Goal: Book appointment/travel/reservation

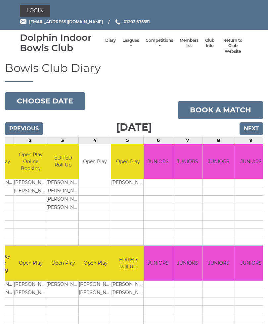
scroll to position [0, 53]
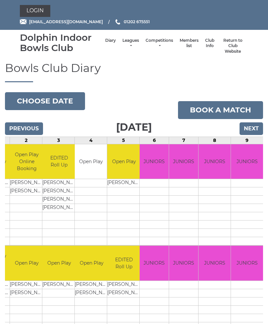
click at [205, 111] on link "Book a match" at bounding box center [220, 110] width 85 height 18
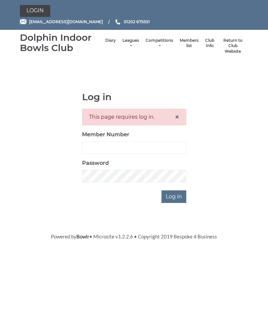
click at [105, 43] on link "Diary" at bounding box center [110, 41] width 11 height 6
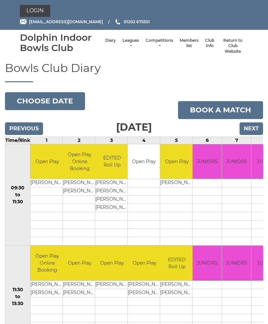
click at [249, 127] on input "Next" at bounding box center [252, 128] width 24 height 13
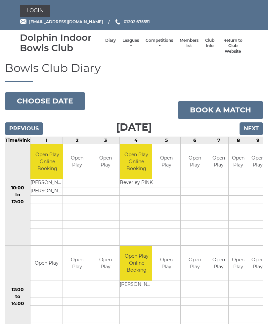
click at [25, 100] on button "Choose date" at bounding box center [45, 101] width 80 height 18
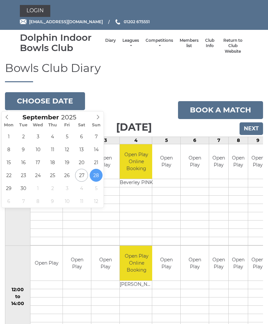
type input "[DATE]"
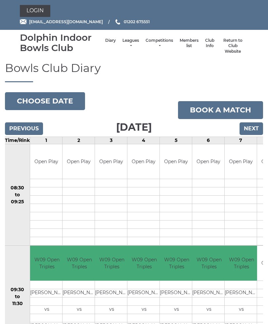
click at [29, 100] on button "Choose date" at bounding box center [45, 101] width 80 height 18
click at [30, 101] on button "Choose date" at bounding box center [45, 101] width 80 height 18
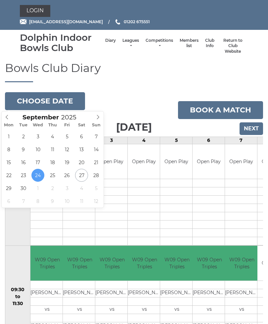
type input "[DATE]"
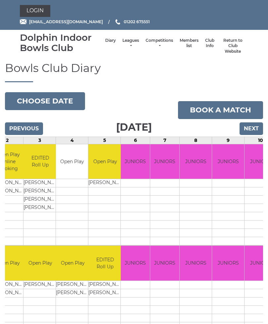
click at [28, 98] on button "Choose date" at bounding box center [45, 101] width 80 height 18
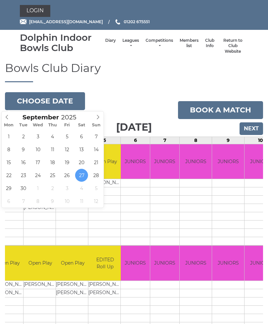
click at [247, 128] on input "Next" at bounding box center [252, 128] width 24 height 13
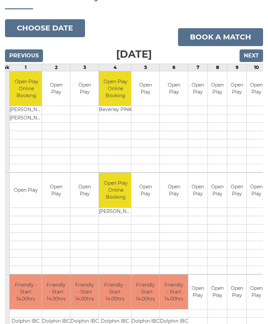
scroll to position [0, 21]
click at [252, 53] on input "Next" at bounding box center [252, 56] width 24 height 13
click at [253, 49] on input "Next" at bounding box center [252, 55] width 24 height 13
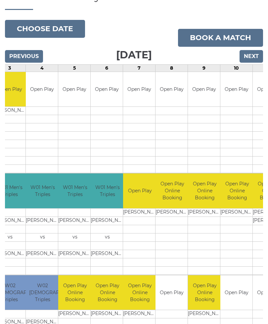
scroll to position [72, 0]
